Goal: Information Seeking & Learning: Learn about a topic

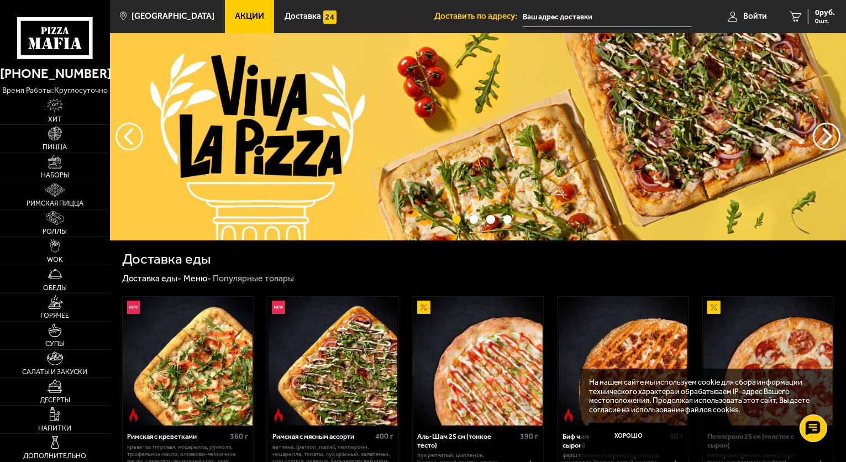
click at [55, 33] on use at bounding box center [53, 30] width 5 height 7
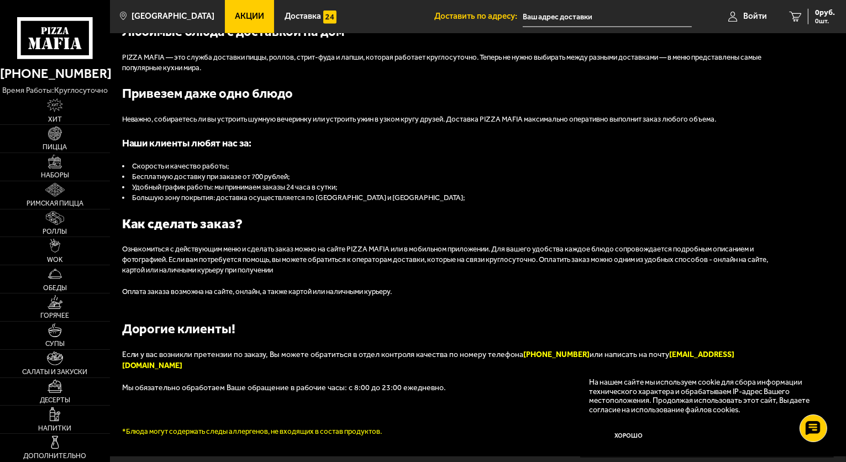
scroll to position [1051, 0]
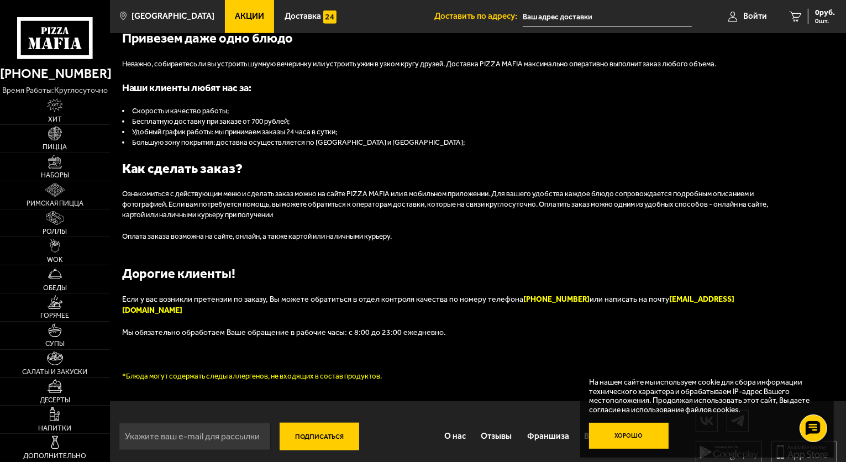
click at [633, 432] on button "Хорошо" at bounding box center [629, 436] width 80 height 27
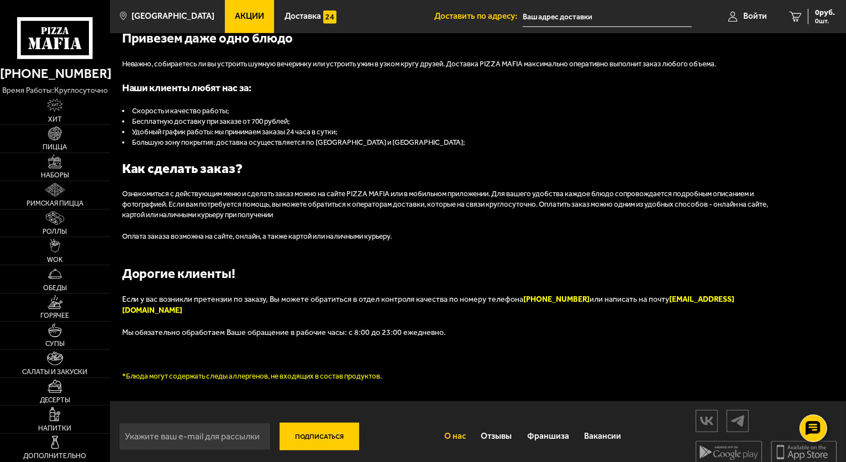
click at [460, 422] on link "О нас" at bounding box center [455, 436] width 37 height 29
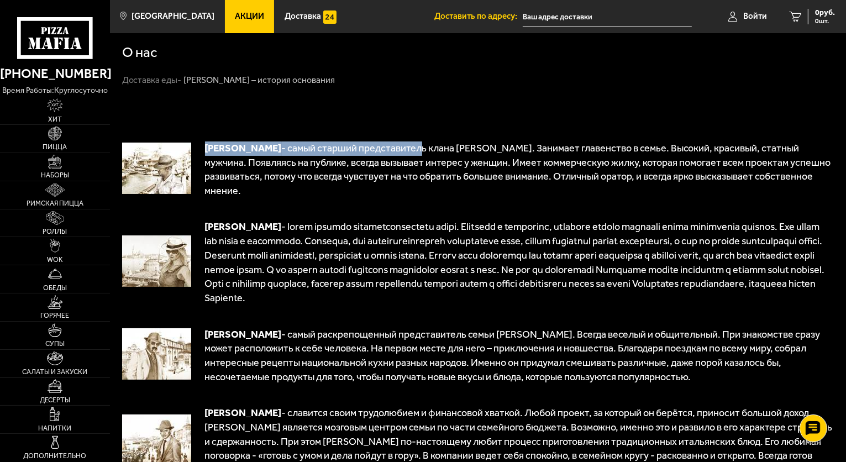
drag, startPoint x: 204, startPoint y: 141, endPoint x: 426, endPoint y: 146, distance: 221.1
click at [419, 146] on td "[PERSON_NAME] - самый старший представитель клана [PERSON_NAME]. Занимает главе…" at bounding box center [512, 169] width 643 height 79
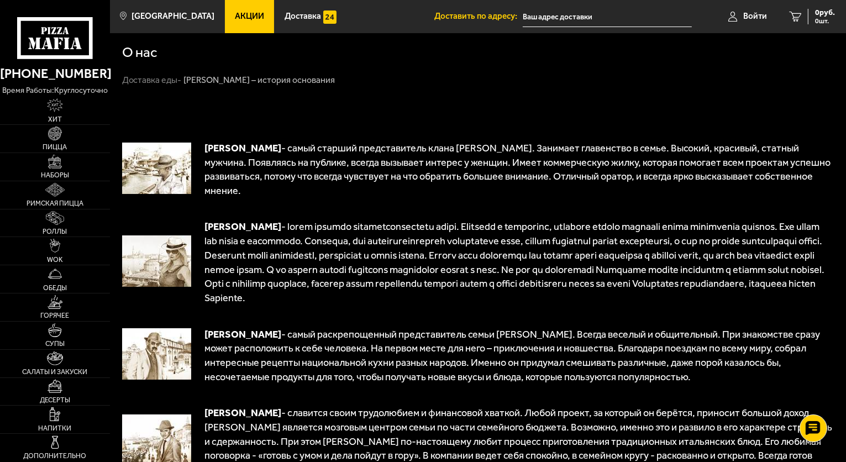
click at [399, 166] on span "- самый старший представитель клана [PERSON_NAME]. Занимает главенство в семье.…" at bounding box center [518, 169] width 626 height 55
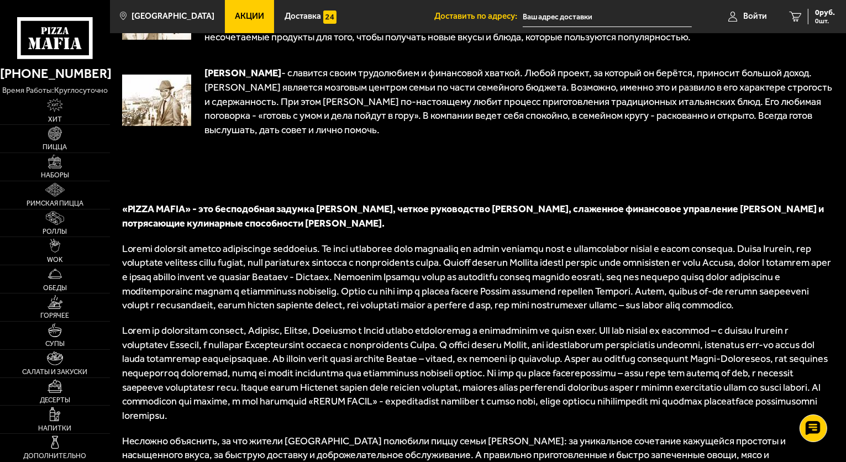
scroll to position [595, 0]
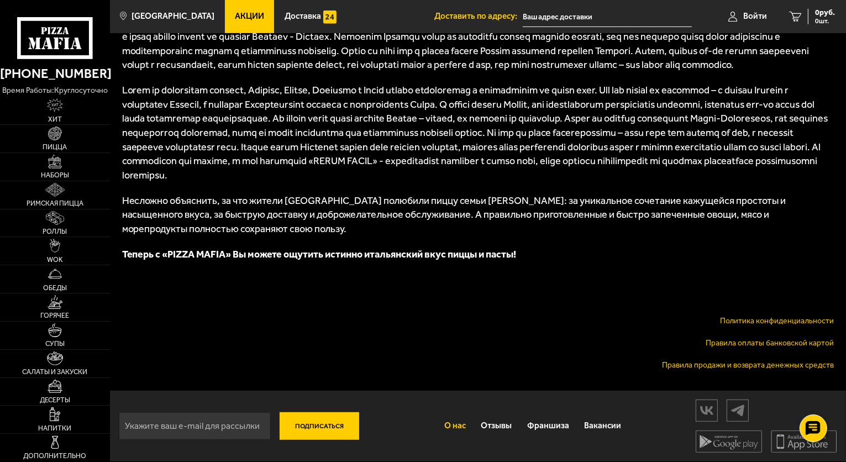
click at [736, 321] on link "Политика конфиденциальности" at bounding box center [777, 320] width 114 height 9
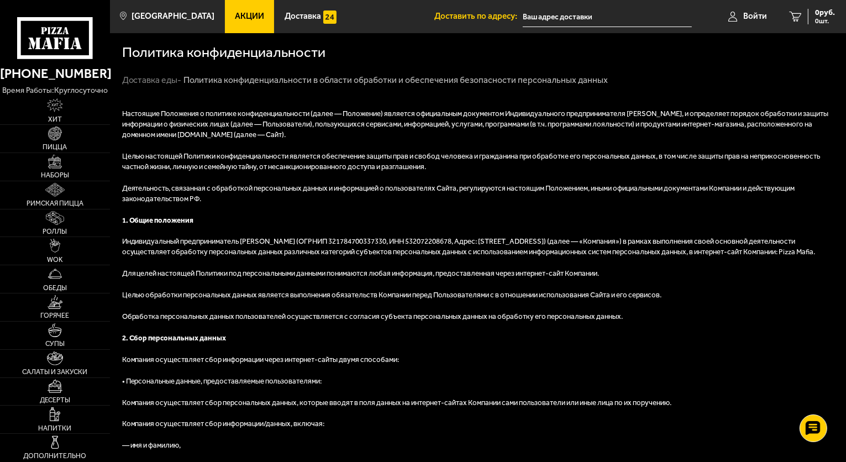
drag, startPoint x: 339, startPoint y: 111, endPoint x: 439, endPoint y: 137, distance: 103.3
click at [439, 137] on p "Настоящие Положения о политике конфиденциальности (далее — Положение) является …" at bounding box center [478, 125] width 712 height 32
click at [505, 124] on p "Настоящие Положения о политике конфиденциальности (далее — Положение) является …" at bounding box center [478, 125] width 712 height 32
